Goal: Find specific page/section: Find specific page/section

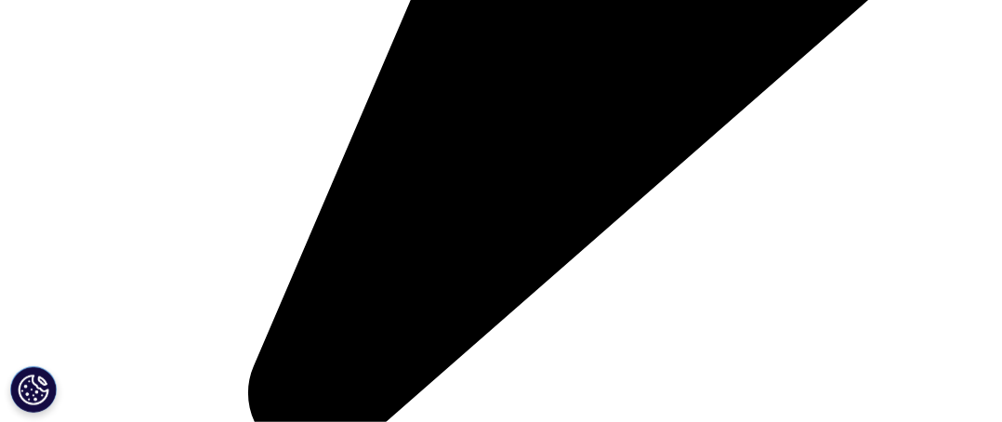
scroll to position [1022, 0]
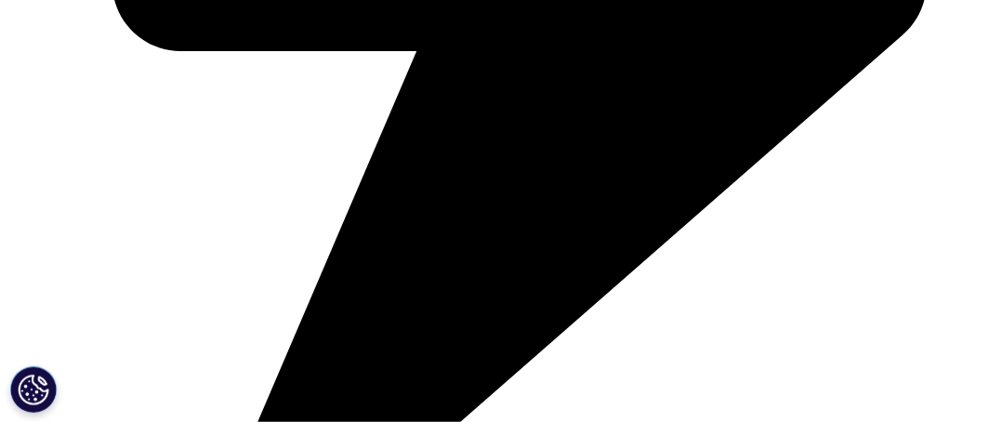
scroll to position [837, 0]
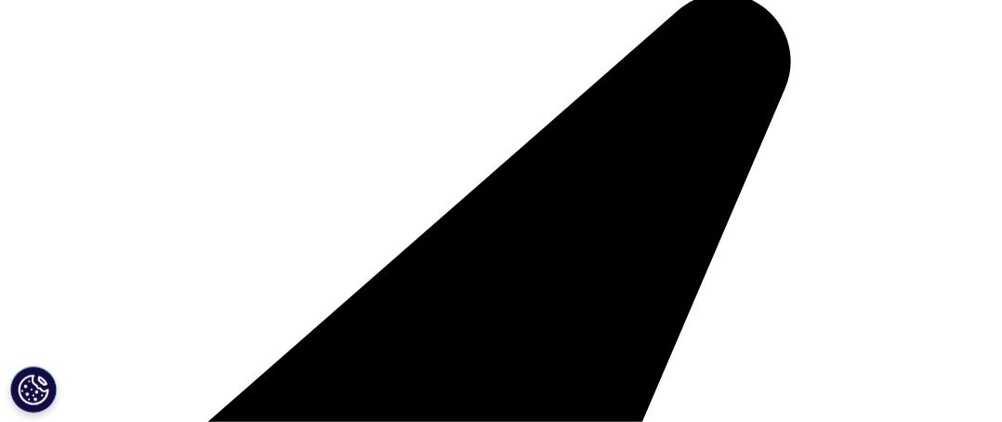
scroll to position [279, 0]
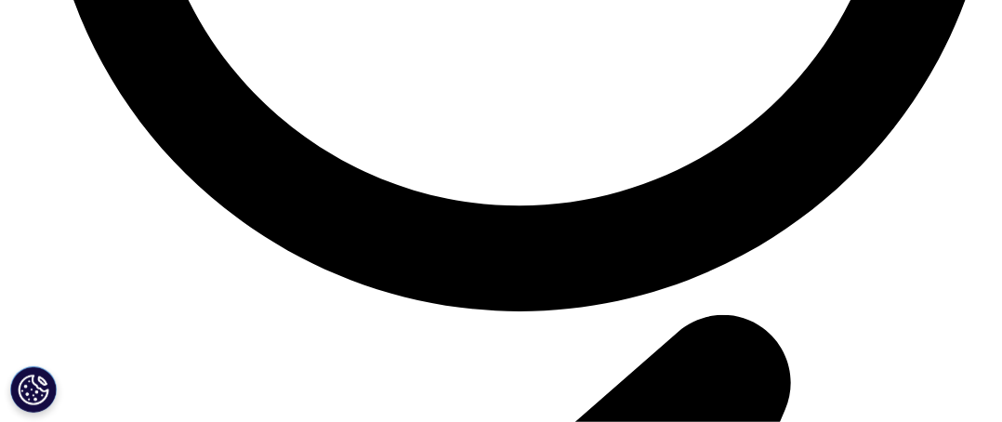
scroll to position [7028, 0]
